Goal: Navigation & Orientation: Find specific page/section

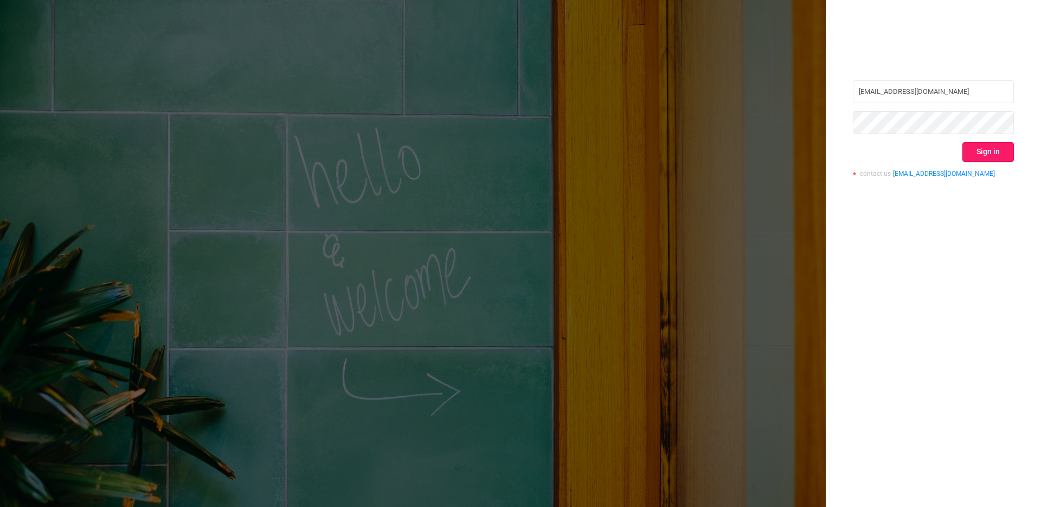
click at [980, 144] on button "Sign in" at bounding box center [989, 152] width 52 height 20
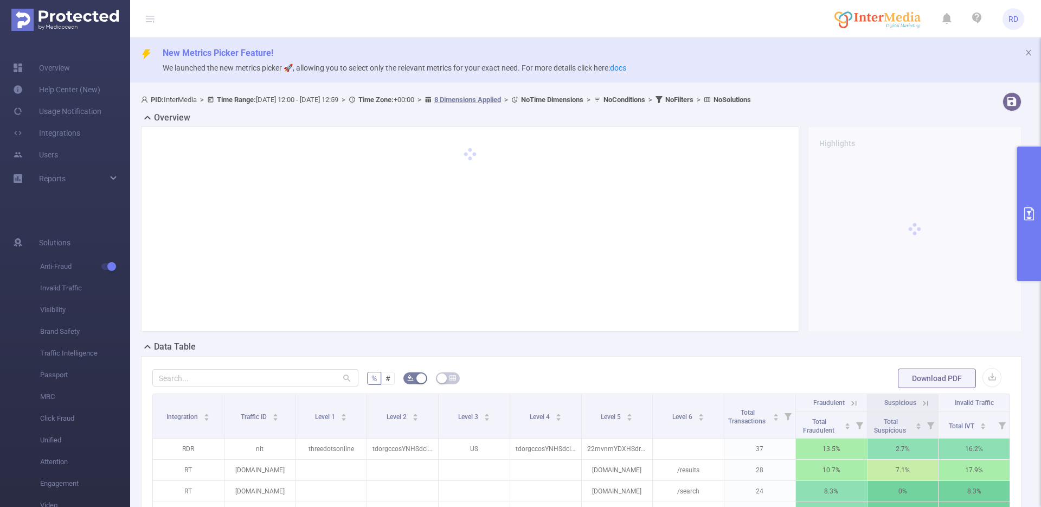
click at [1024, 20] on span "RD" at bounding box center [1014, 19] width 22 height 22
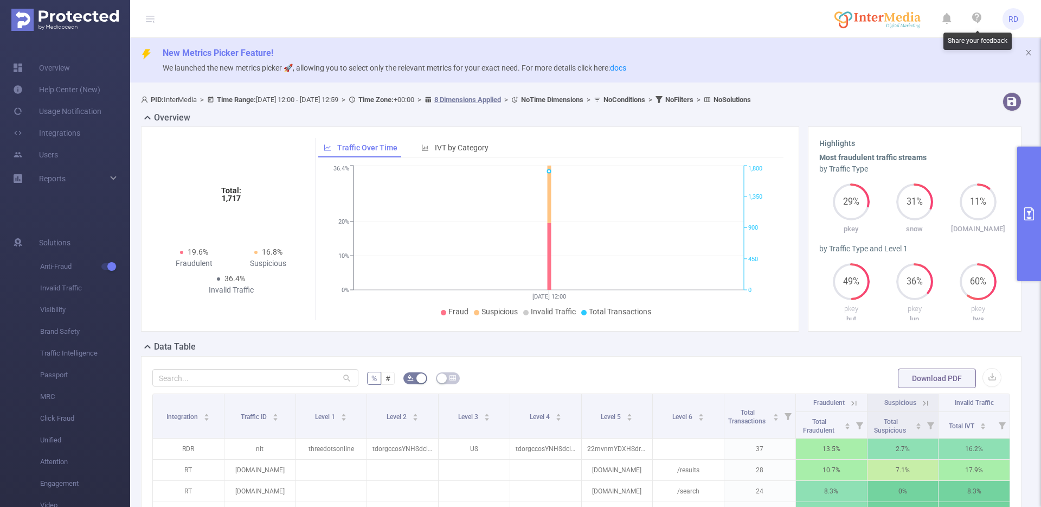
click at [972, 17] on icon at bounding box center [976, 17] width 9 height 11
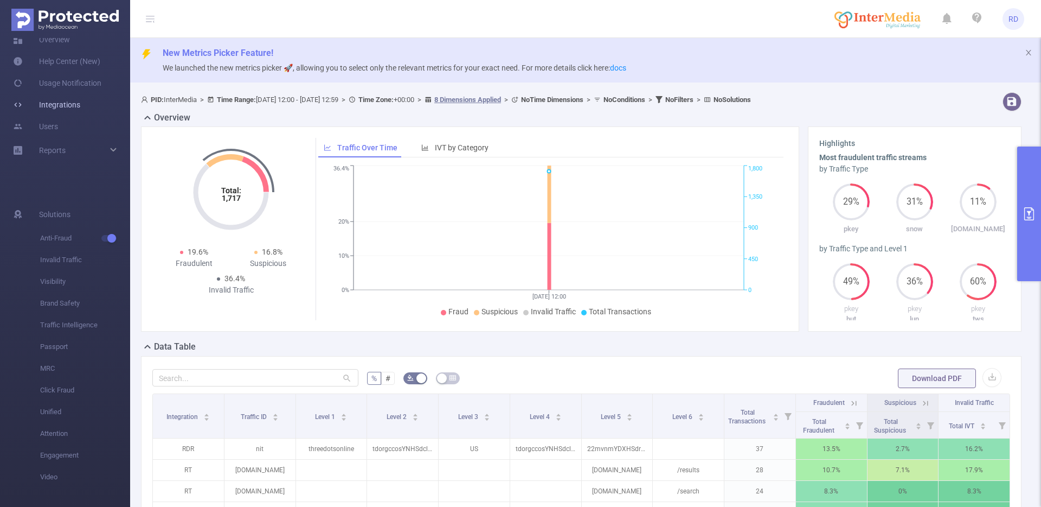
click at [76, 101] on link "Integrations" at bounding box center [46, 105] width 67 height 22
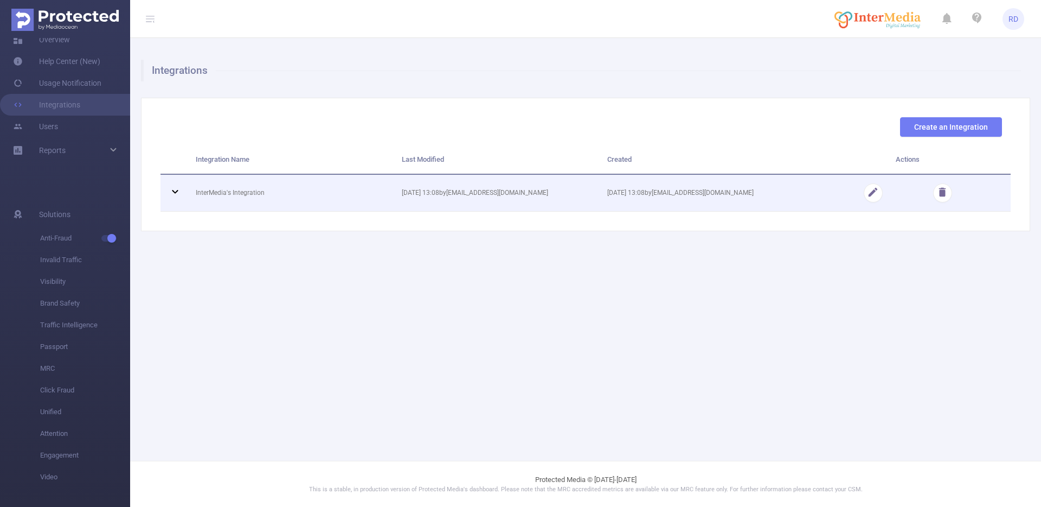
click at [244, 189] on td "InterMedia's Integration" at bounding box center [291, 193] width 206 height 37
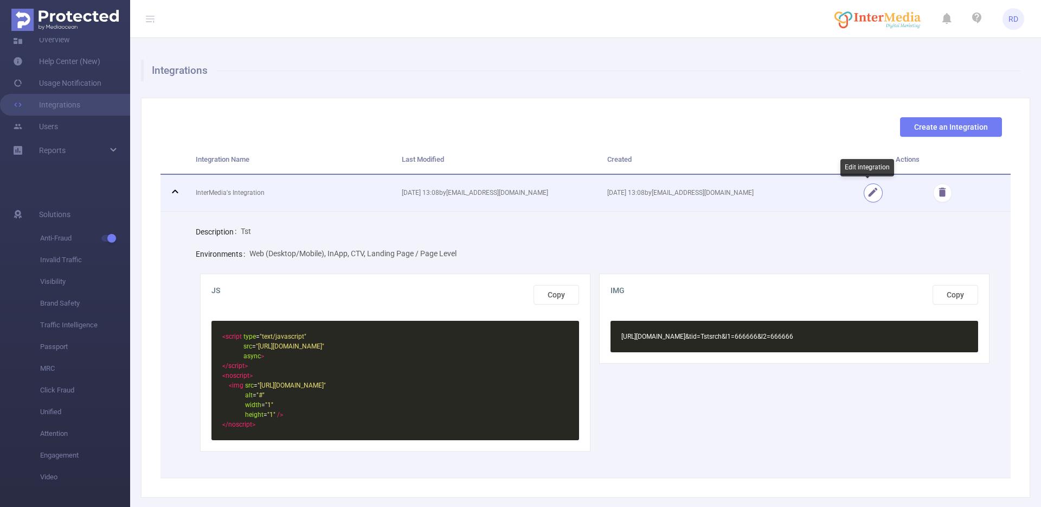
click at [864, 196] on button "button" at bounding box center [873, 192] width 19 height 19
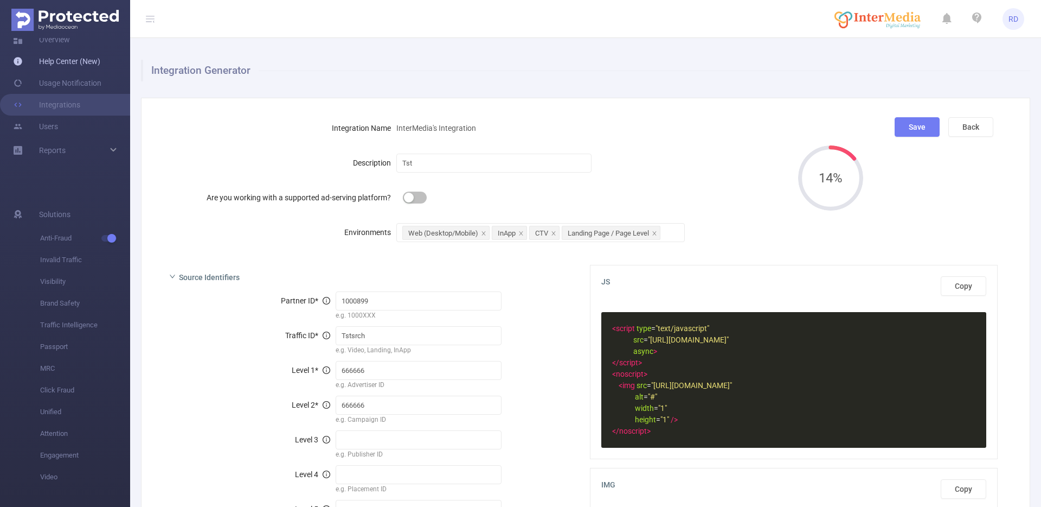
click at [78, 63] on link "Help Center (New)" at bounding box center [56, 61] width 87 height 22
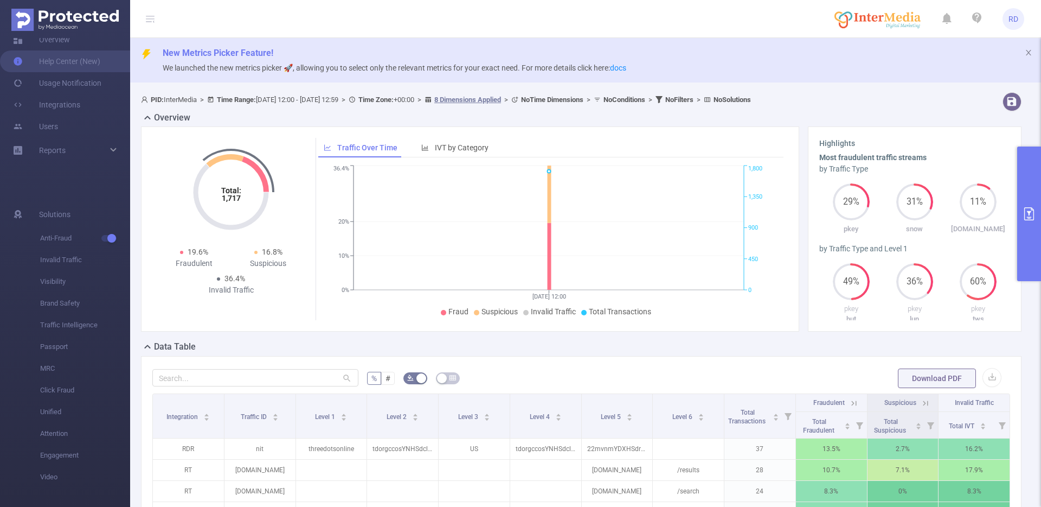
click at [91, 184] on ul "Solutions Anti-Fraud Invalid Traffic Visibility Brand Safety Traffic Intelligen…" at bounding box center [65, 344] width 130 height 324
click at [34, 388] on li "Click Fraud" at bounding box center [65, 390] width 130 height 22
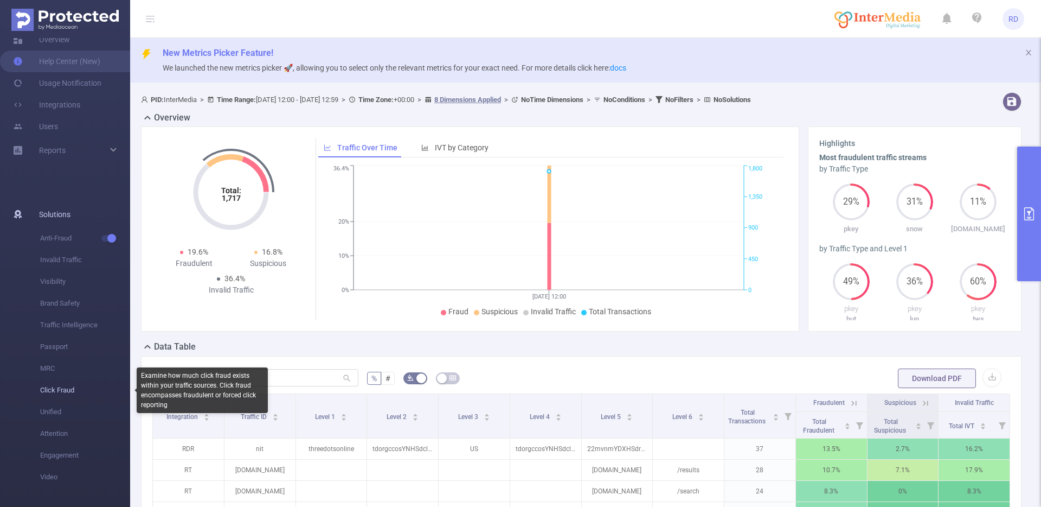
click at [55, 389] on span "Click Fraud" at bounding box center [85, 390] width 90 height 22
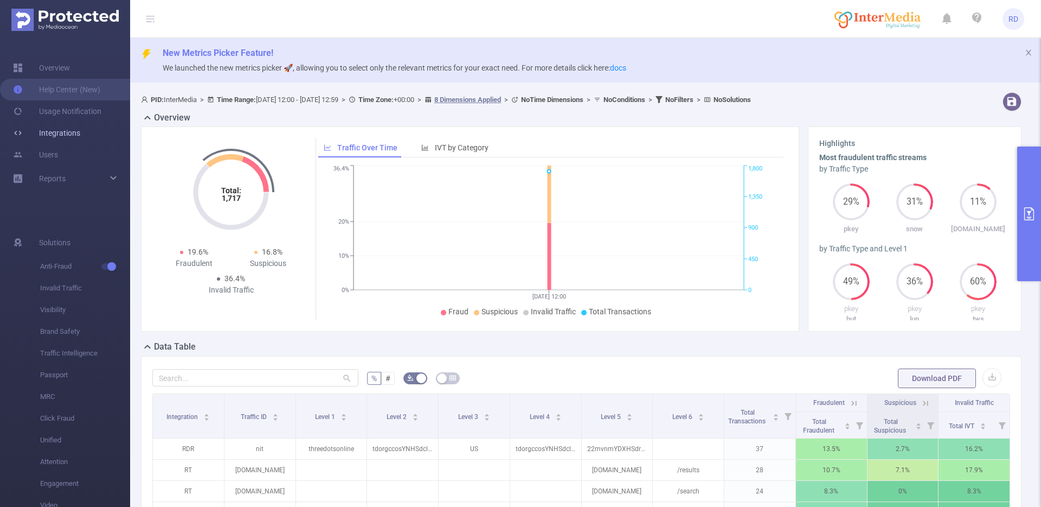
click at [74, 137] on link "Integrations" at bounding box center [46, 133] width 67 height 22
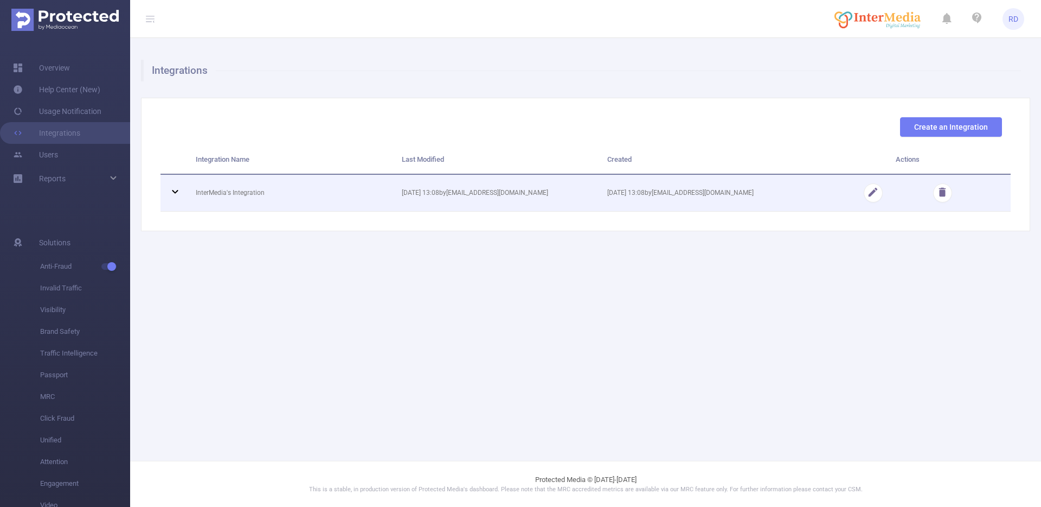
click at [174, 199] on td at bounding box center [174, 193] width 27 height 37
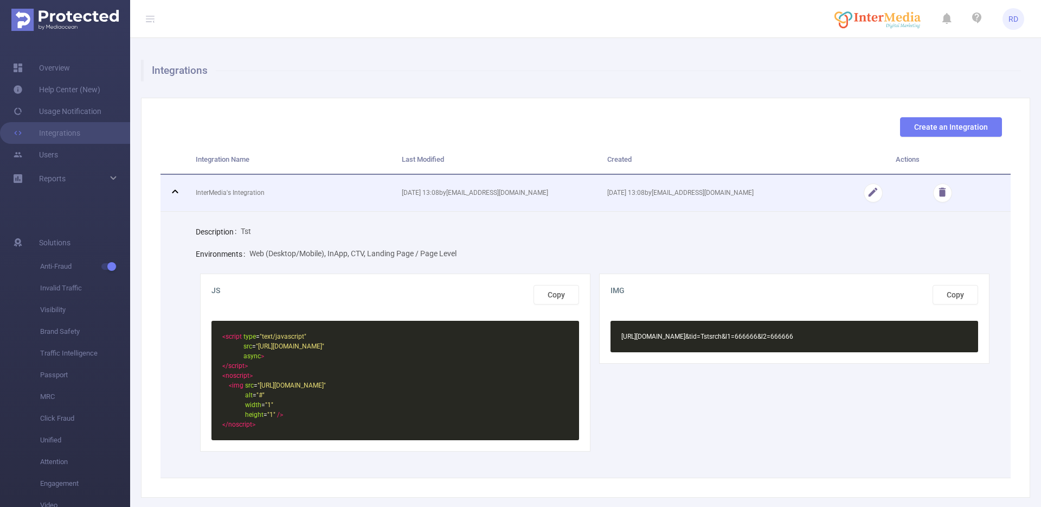
click at [174, 199] on td at bounding box center [174, 193] width 27 height 37
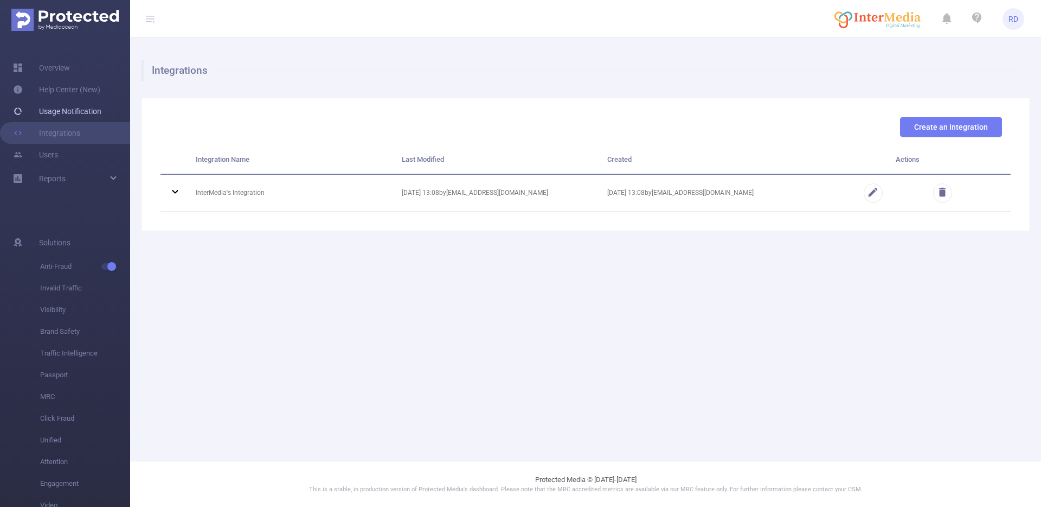
click at [76, 118] on link "Usage Notification" at bounding box center [57, 111] width 88 height 22
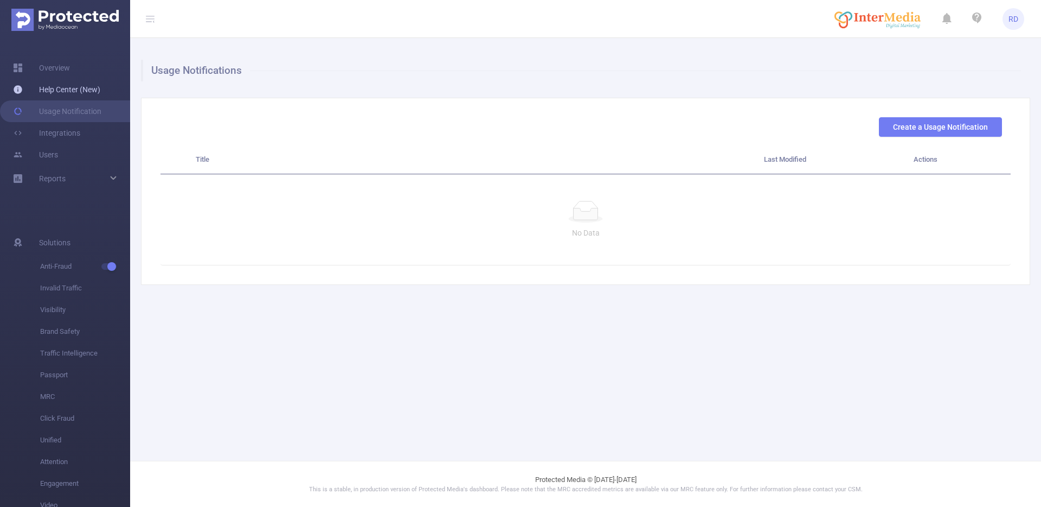
click at [80, 95] on link "Help Center (New)" at bounding box center [56, 90] width 87 height 22
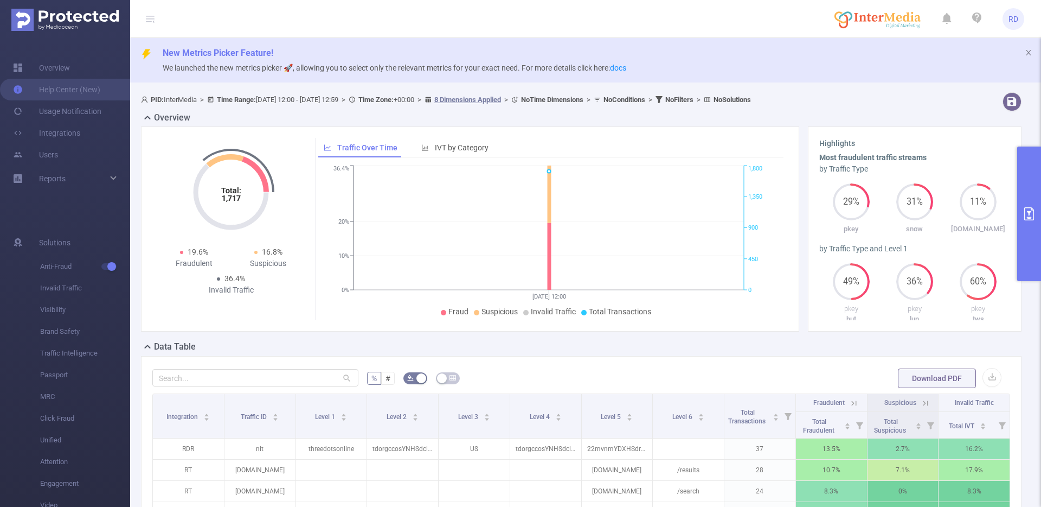
click at [69, 198] on ul "Overview Help Center (New) Usage Notification Integrations Users Reports" at bounding box center [65, 124] width 130 height 172
click at [56, 178] on span "Reports" at bounding box center [52, 178] width 27 height 9
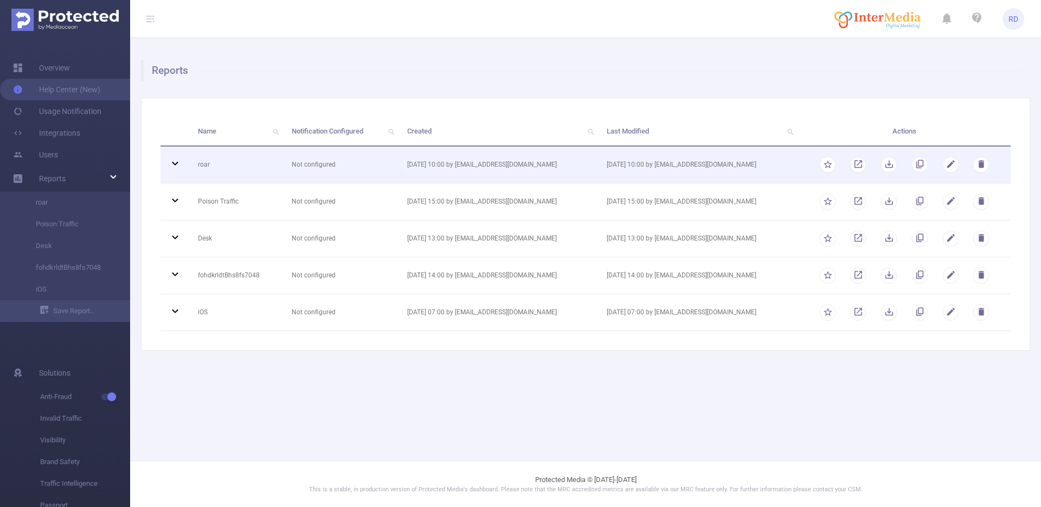
click at [217, 169] on td "roar" at bounding box center [237, 164] width 94 height 37
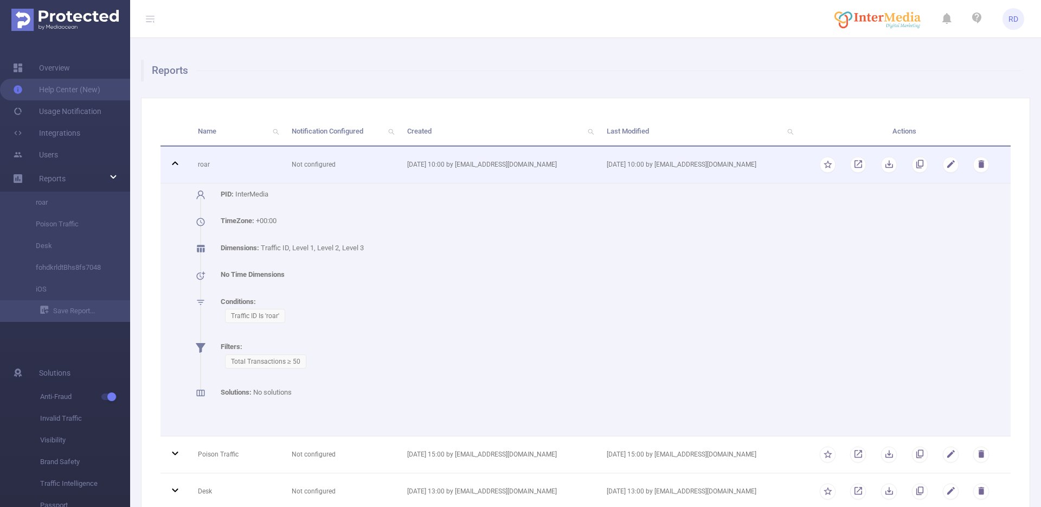
click at [213, 166] on td "roar" at bounding box center [237, 164] width 94 height 37
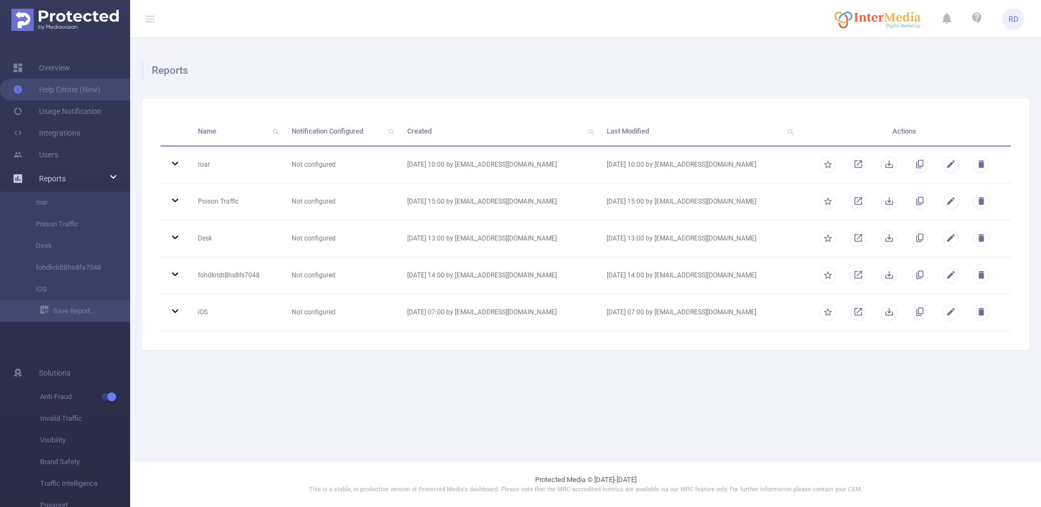
click at [45, 180] on span "Reports" at bounding box center [52, 178] width 27 height 9
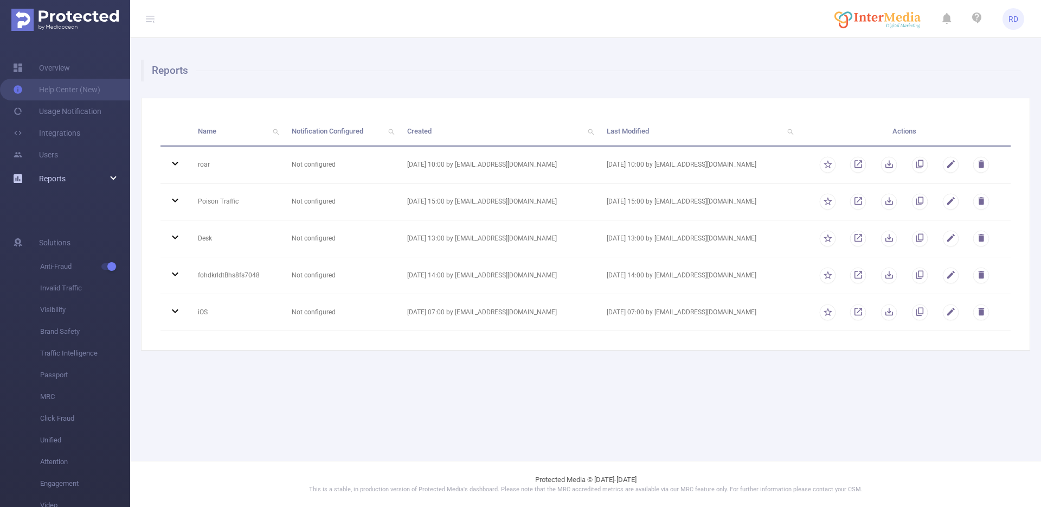
click at [48, 178] on span "Reports" at bounding box center [52, 178] width 27 height 9
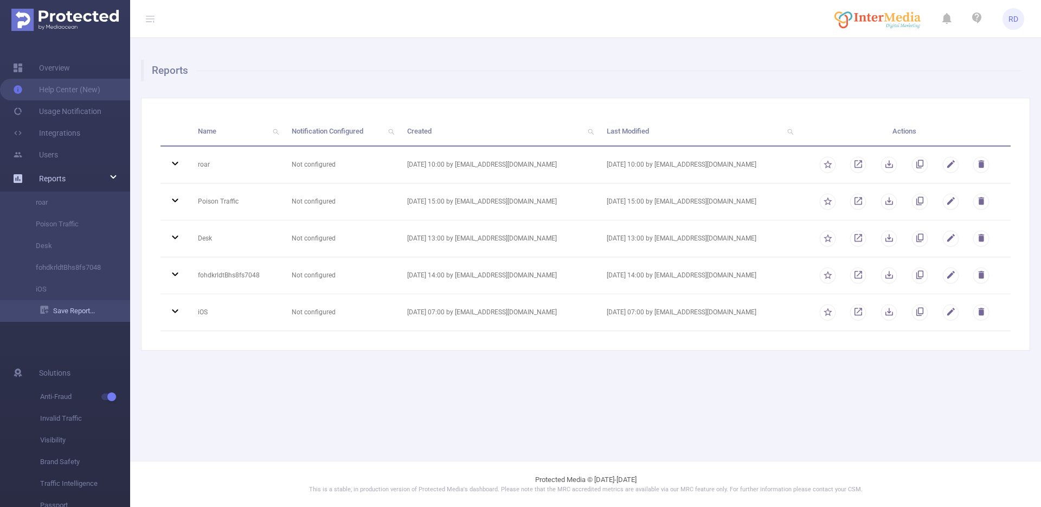
click at [77, 311] on link "Save Report..." at bounding box center [85, 311] width 90 height 22
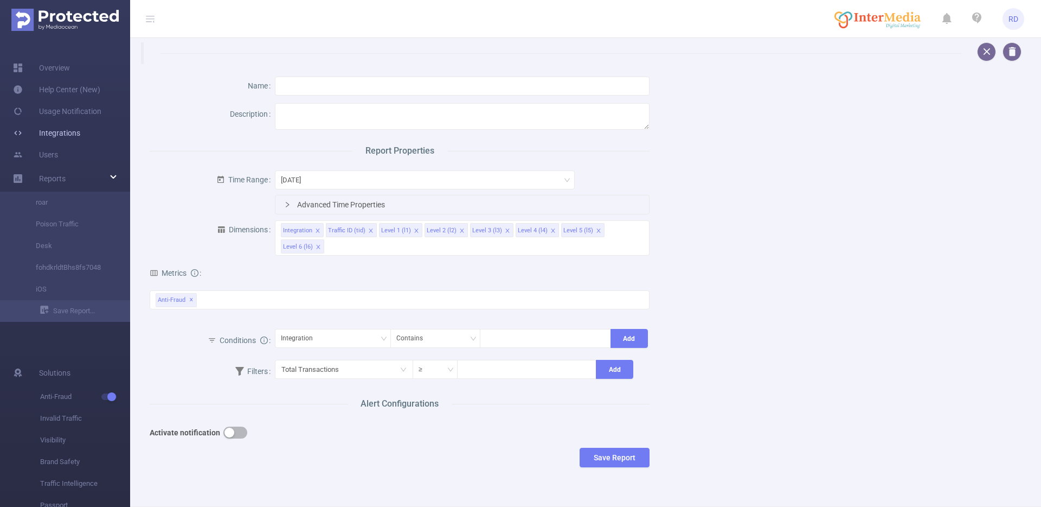
click at [54, 130] on link "Integrations" at bounding box center [46, 133] width 67 height 22
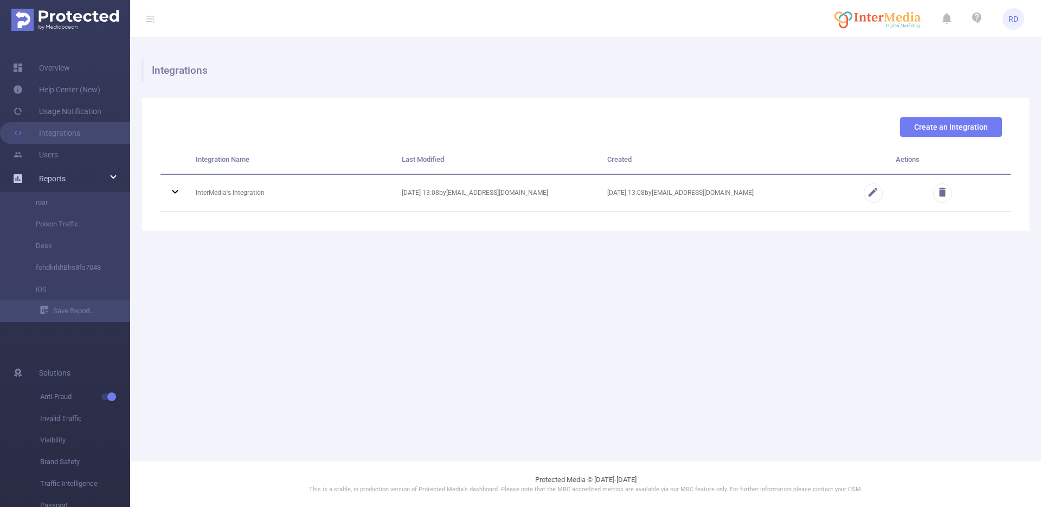
click at [39, 177] on span "Reports" at bounding box center [52, 178] width 27 height 9
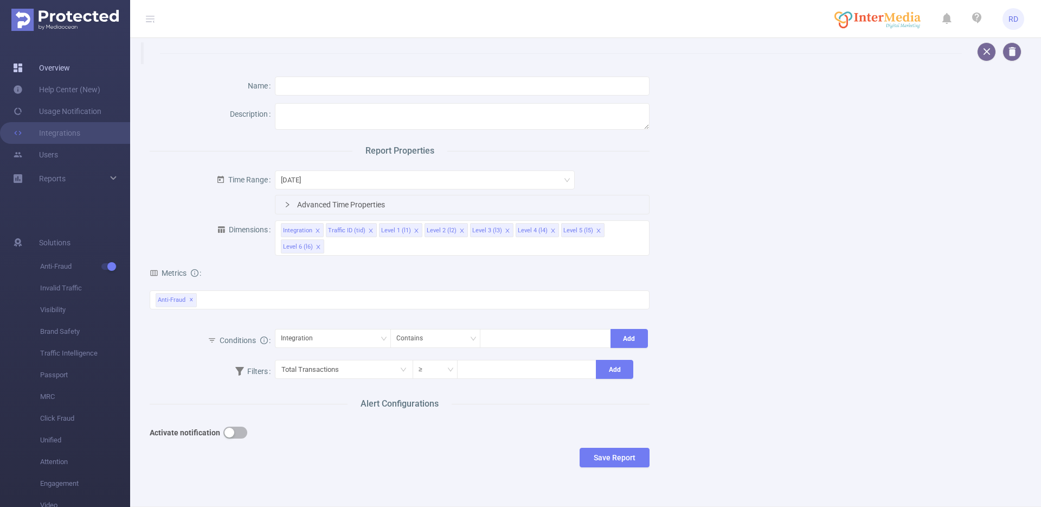
click at [57, 61] on link "Overview" at bounding box center [41, 68] width 57 height 22
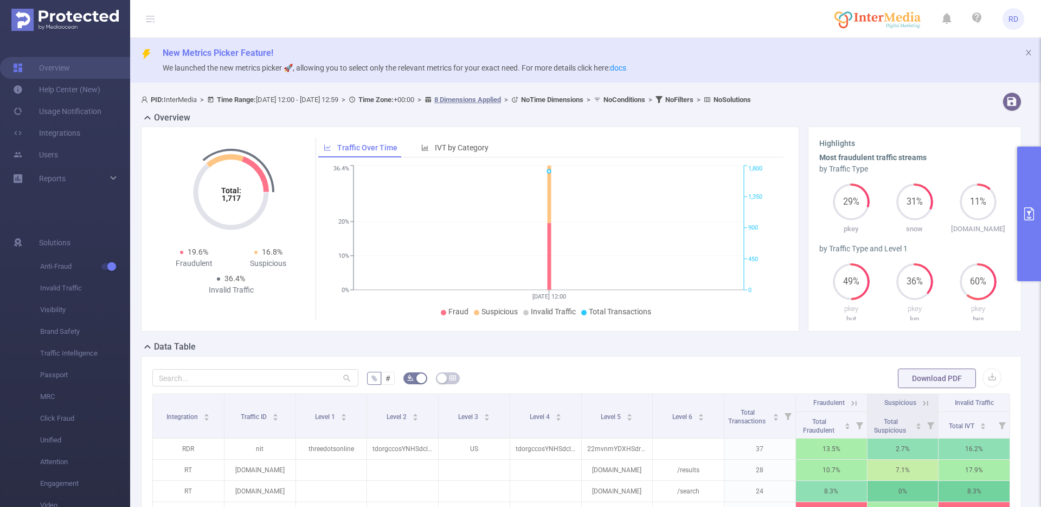
click at [1035, 191] on button "primary" at bounding box center [1029, 213] width 24 height 135
